Goal: Task Accomplishment & Management: Use online tool/utility

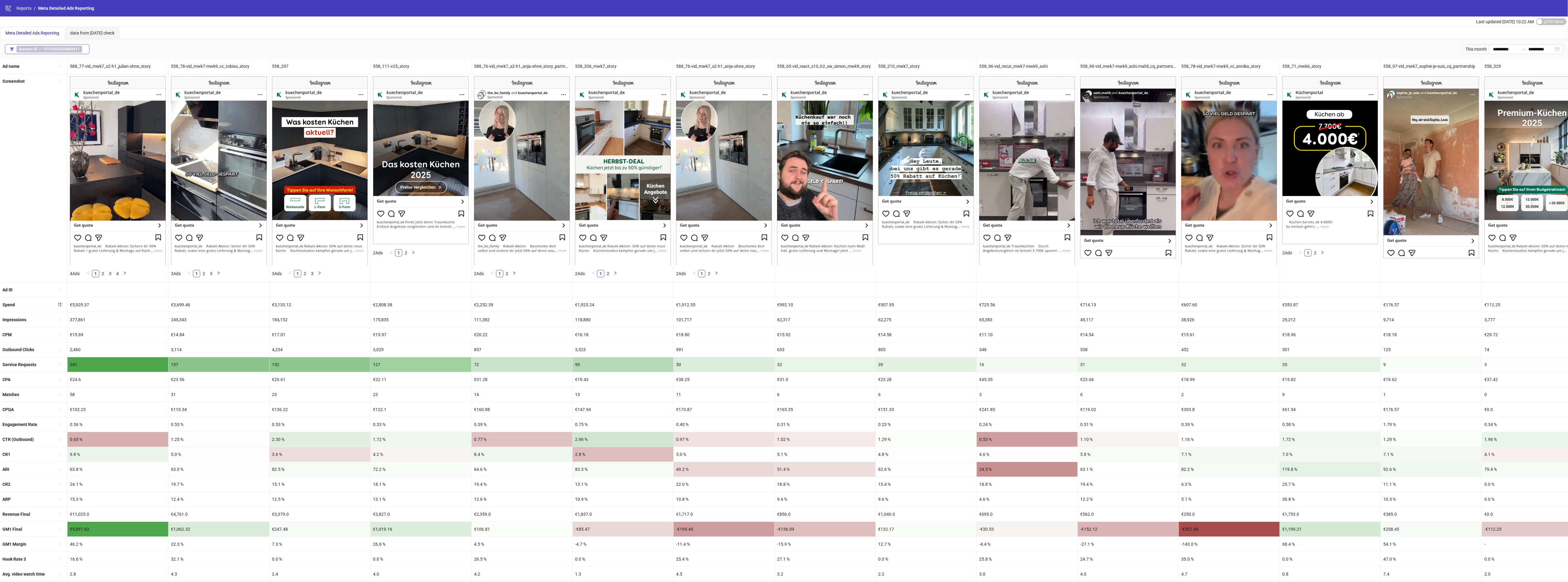
click at [65, 54] on button "Account ID == 10152552028868411" at bounding box center [47, 49] width 84 height 10
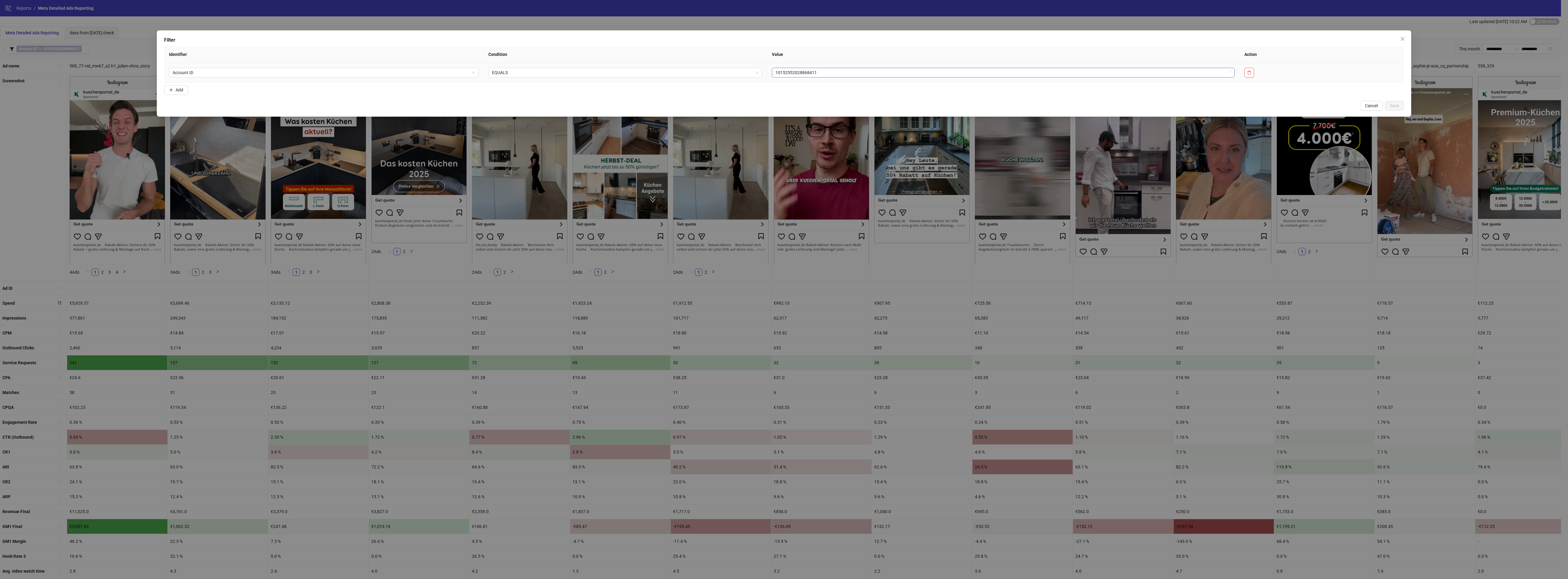
click at [840, 73] on span "10152552028868411" at bounding box center [1003, 72] width 455 height 9
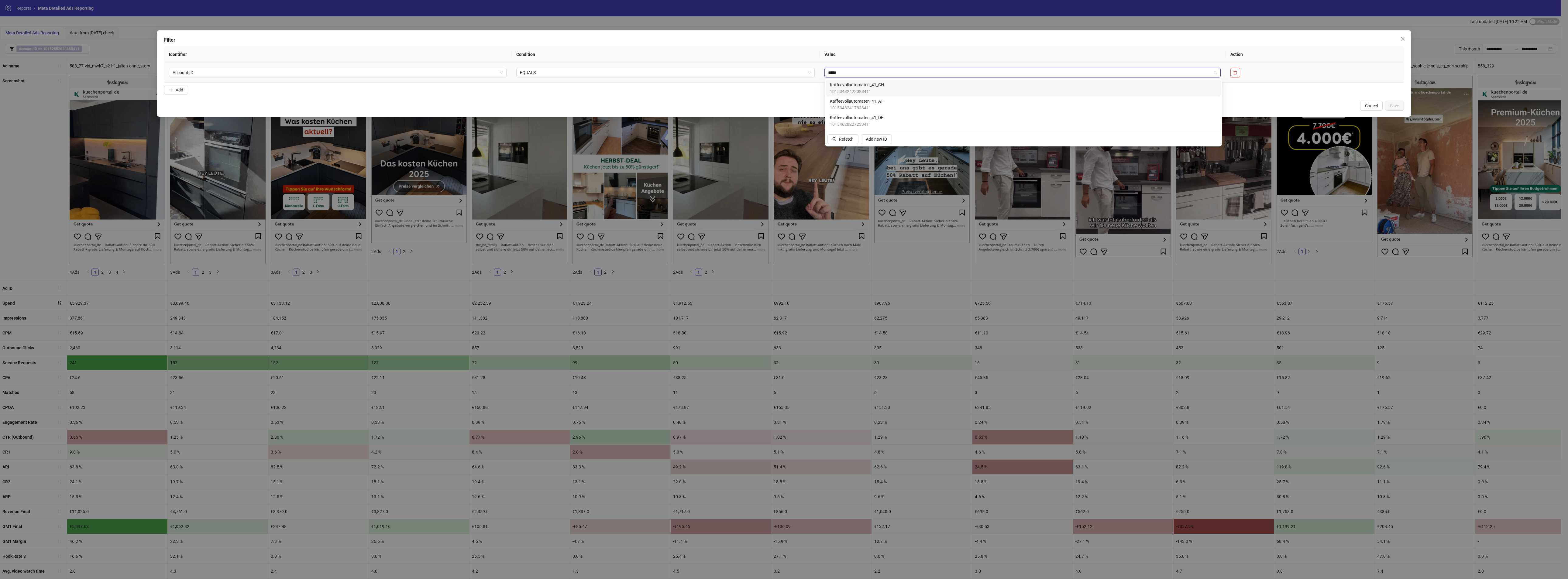
type input "******"
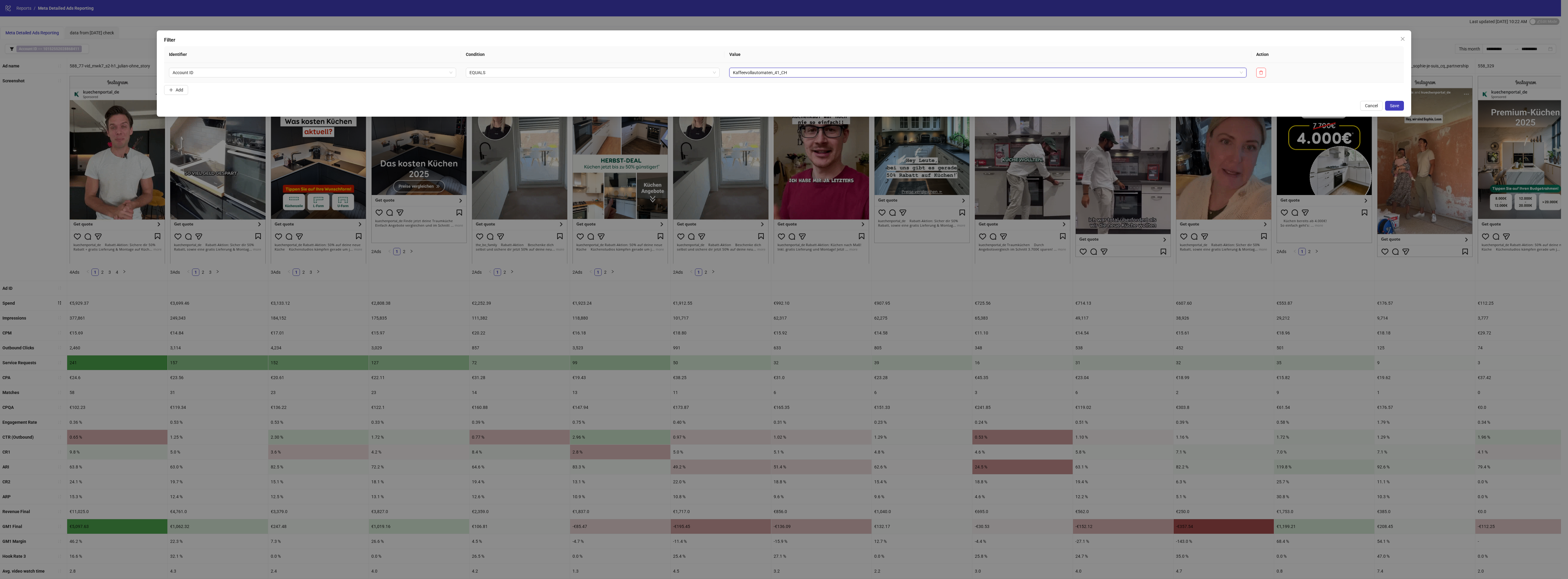
click at [840, 73] on span "Kaffeevollautomaten_41_CH" at bounding box center [988, 72] width 510 height 9
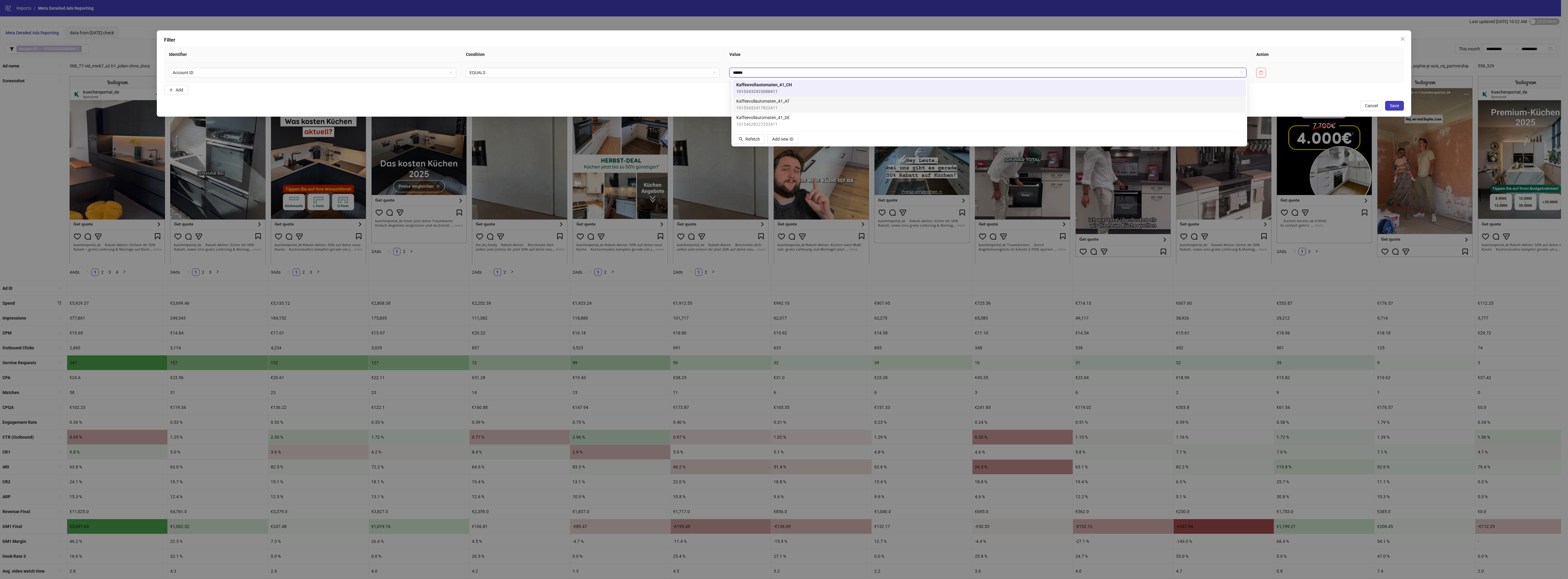
type input "******"
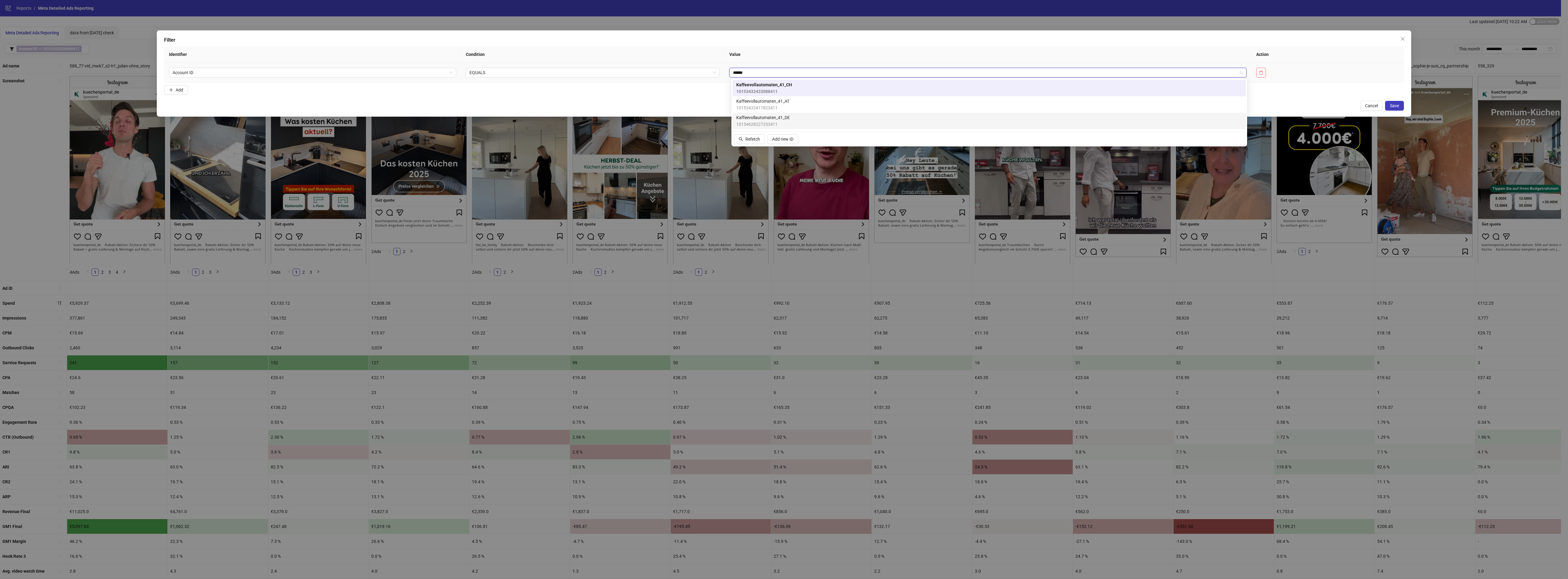
click at [794, 132] on div "10153432417823411 10154628227233411 Kaffeevollautomaten_41_CH 10153432423088411…" at bounding box center [989, 112] width 513 height 65
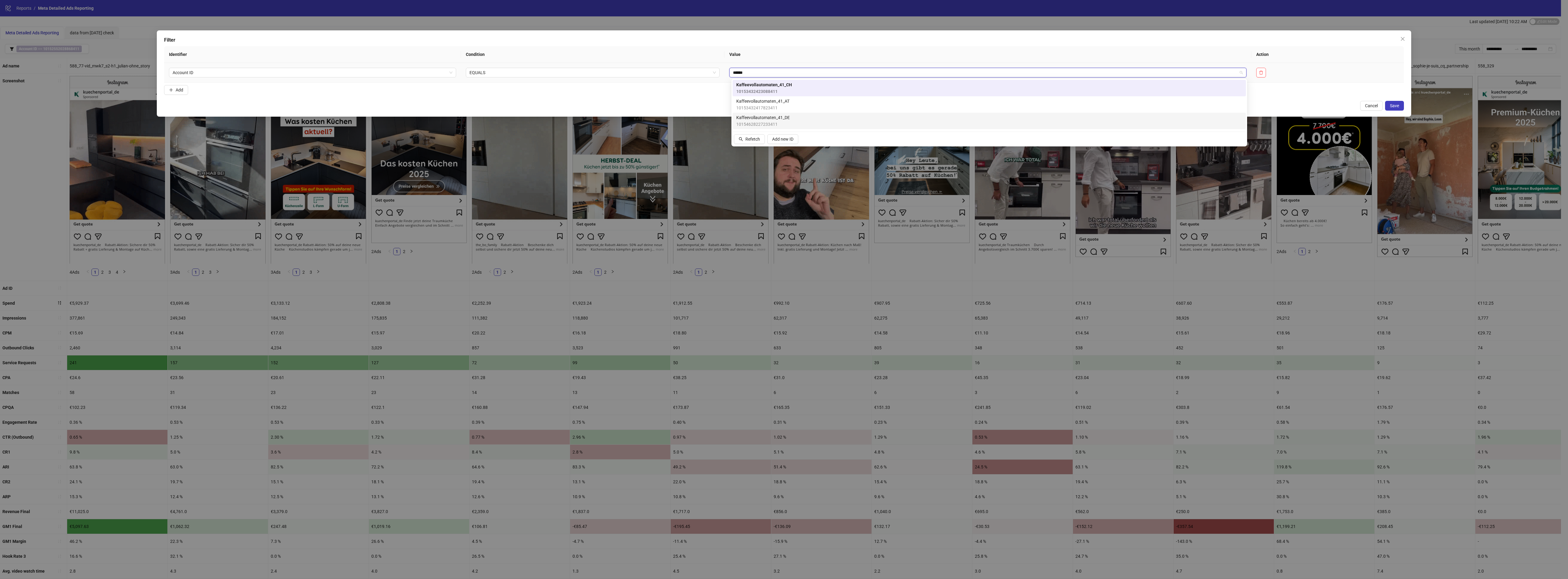
click at [796, 123] on div "Kaffeevollautomaten_41_DE 10154628227233411" at bounding box center [989, 121] width 506 height 13
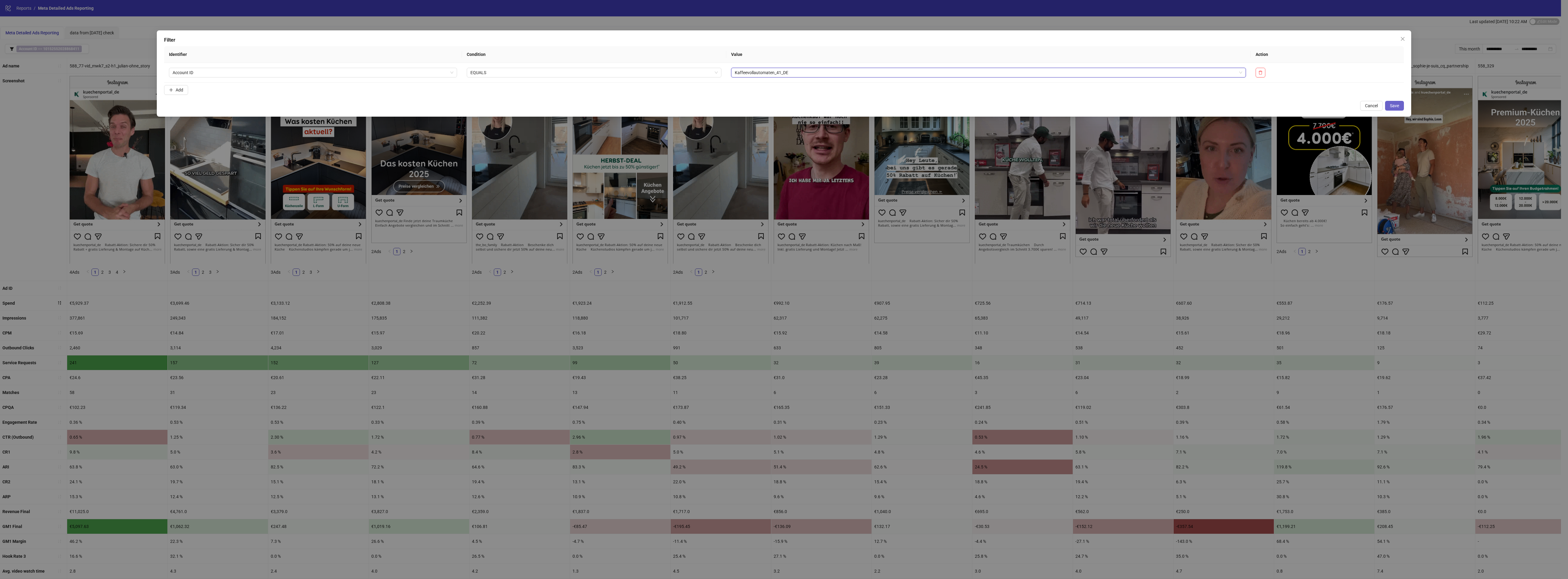
click at [1403, 106] on button "Save" at bounding box center [1394, 106] width 19 height 10
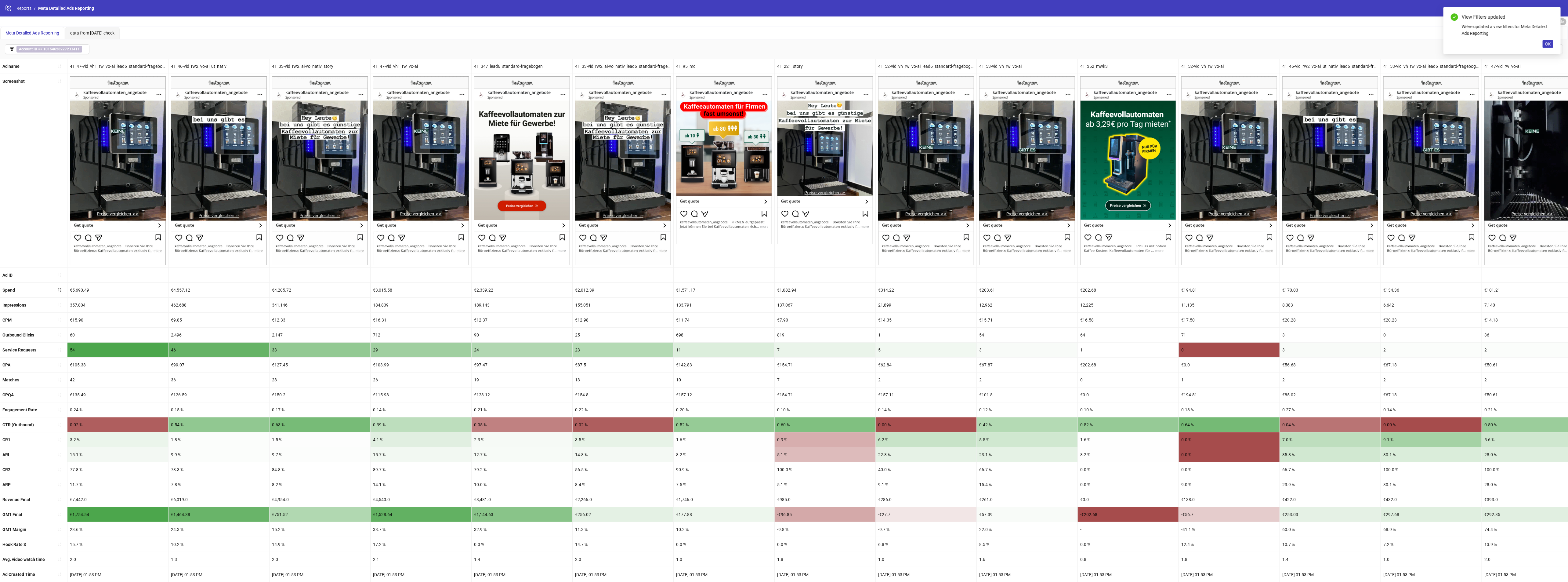
click at [531, 66] on div "41_347_lead6_standard-fragebogen" at bounding box center [521, 66] width 101 height 15
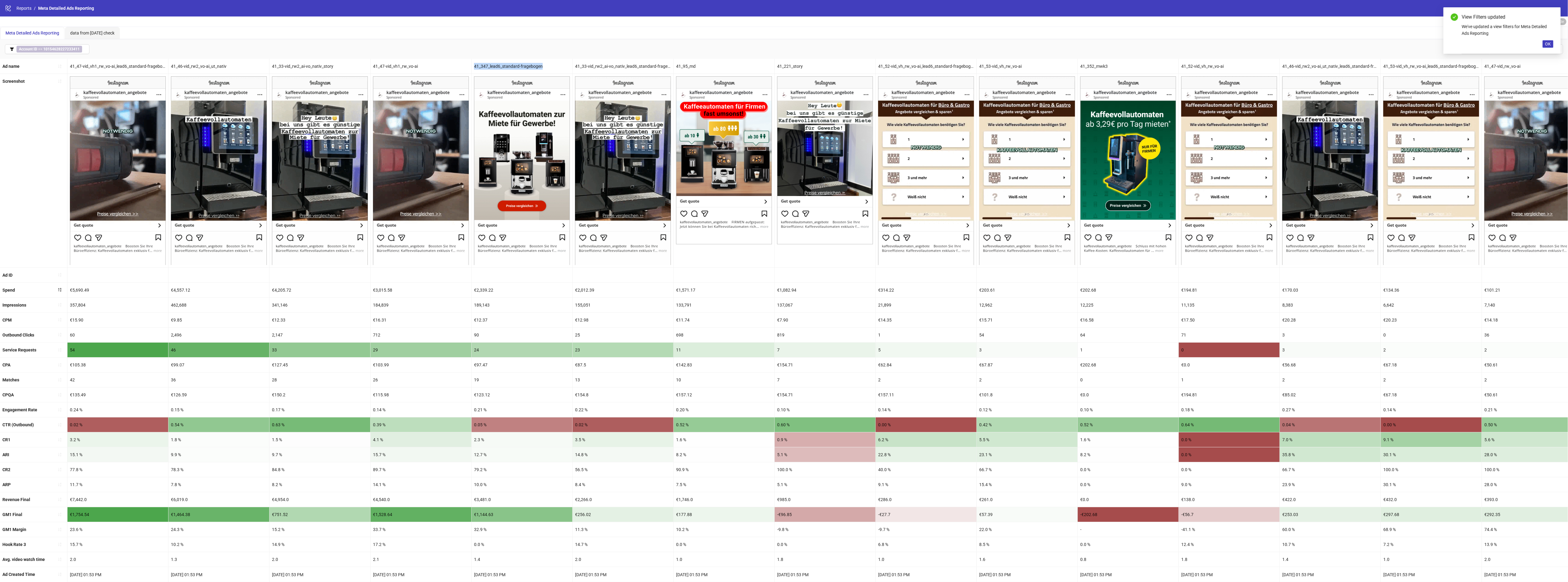
click at [531, 66] on div "41_347_lead6_standard-fragebogen" at bounding box center [521, 66] width 101 height 15
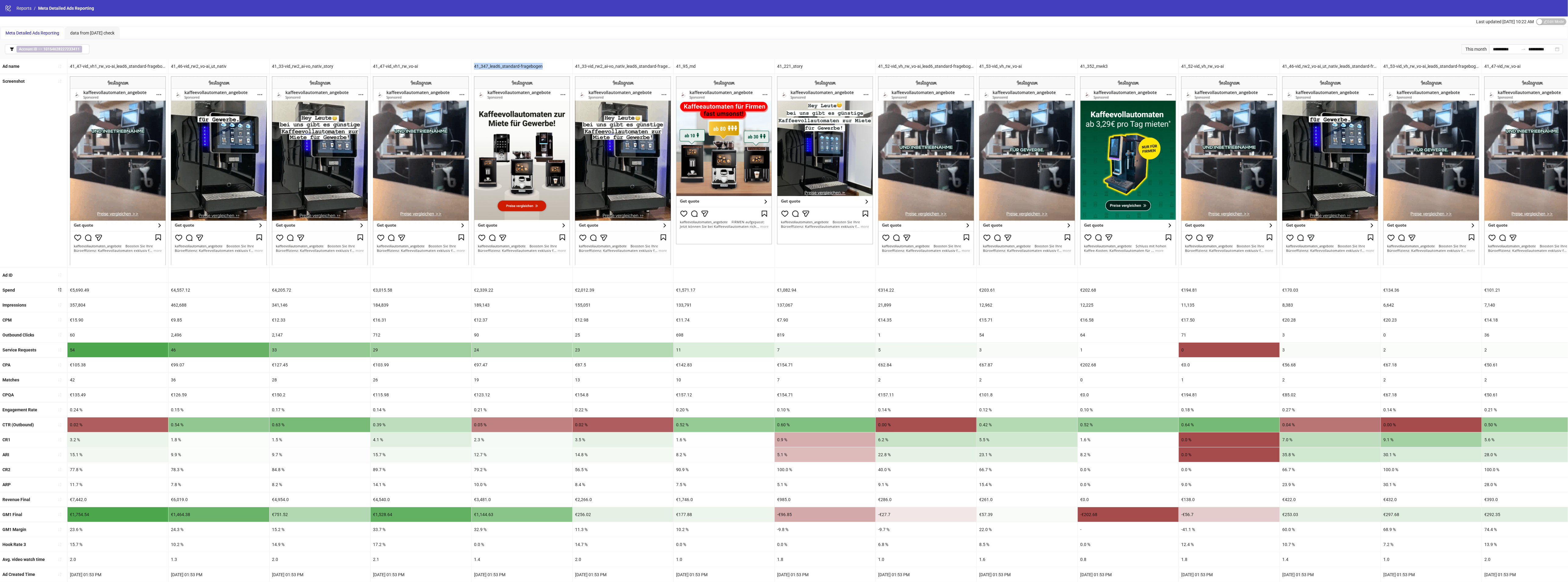
copy div "41_347_lead6_standard-fragebogen"
